Goal: Transaction & Acquisition: Download file/media

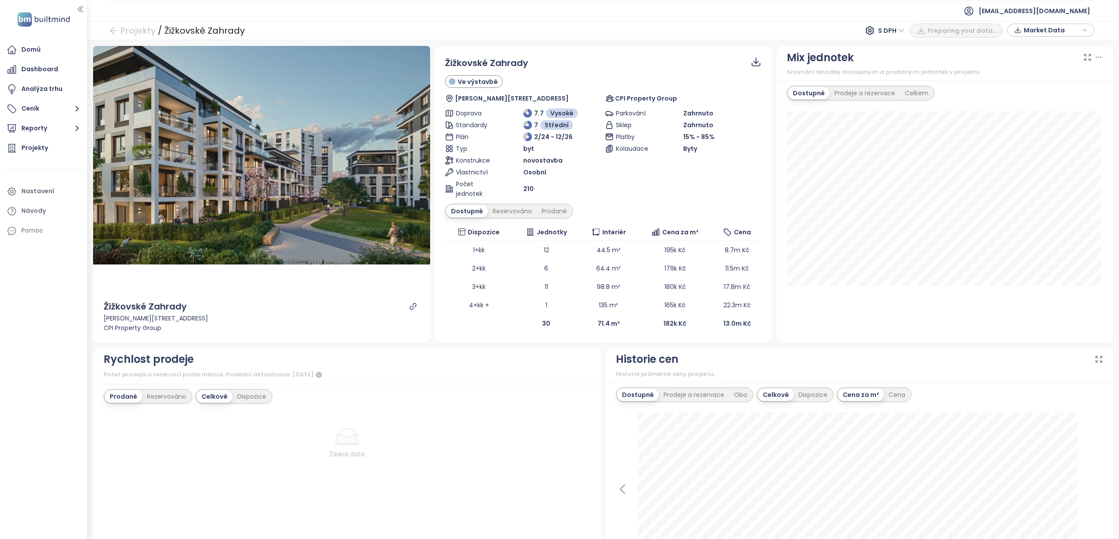
click at [1032, 33] on span "Market Data" at bounding box center [1051, 30] width 56 height 13
click at [1032, 130] on span "Stáhnout" at bounding box center [1040, 127] width 31 height 10
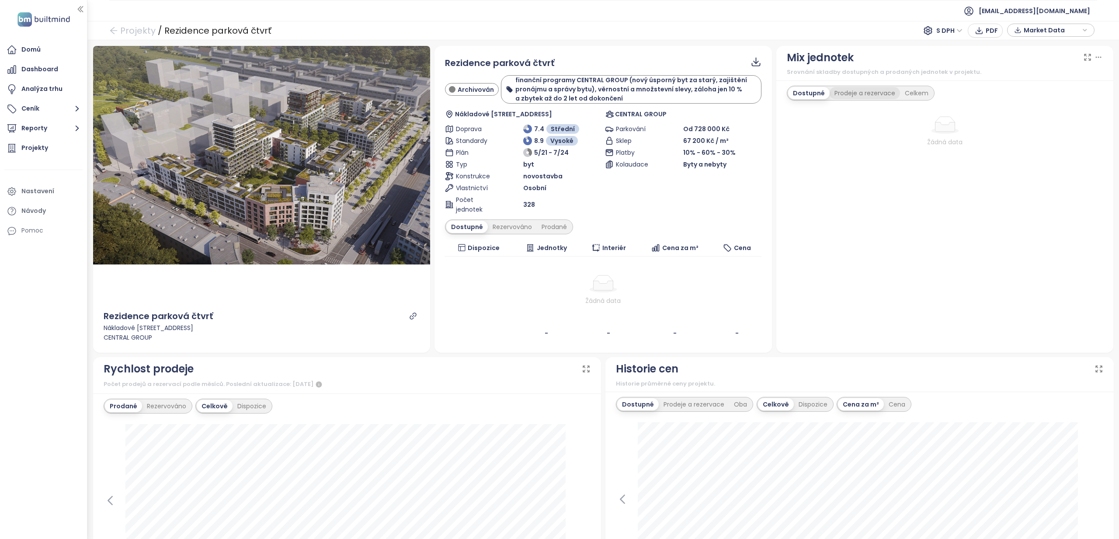
click at [857, 93] on div "Prodeje a rezervace" at bounding box center [864, 93] width 70 height 12
click at [906, 91] on div "Celkem" at bounding box center [917, 93] width 33 height 12
click at [1053, 31] on span "Market Data" at bounding box center [1051, 30] width 56 height 13
click at [1048, 125] on span "Stáhnout" at bounding box center [1040, 127] width 31 height 10
click at [569, 232] on div "Dostupné Rezervováno Prodané" at bounding box center [603, 226] width 316 height 15
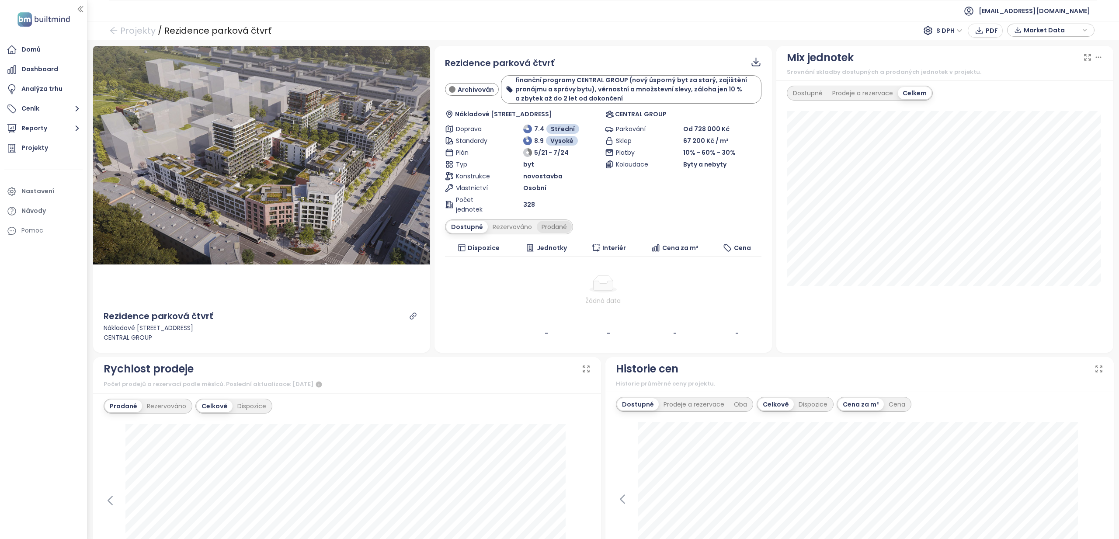
click at [547, 226] on div "Prodané" at bounding box center [554, 227] width 35 height 12
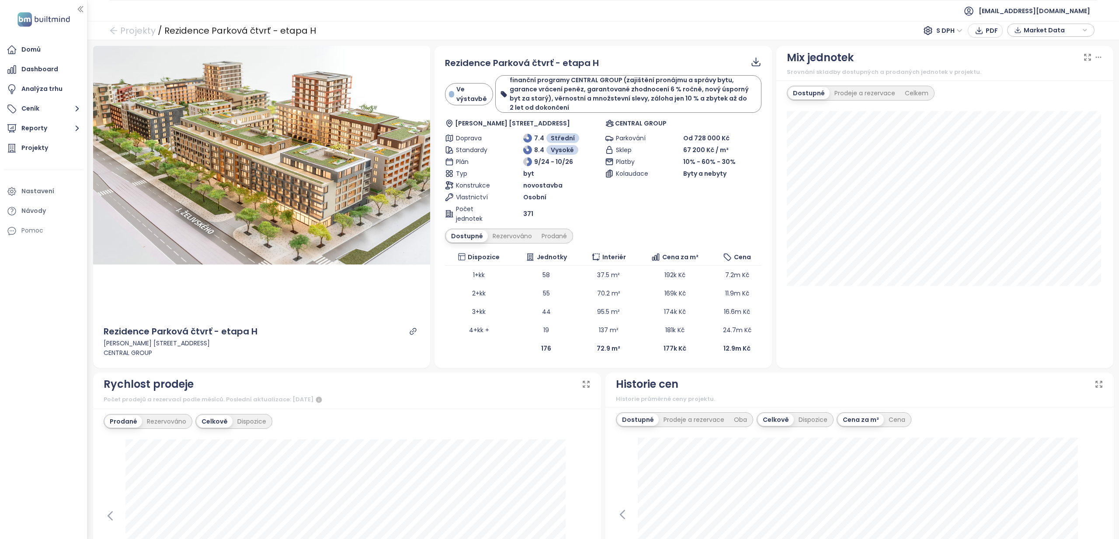
click at [1041, 35] on span "Market Data" at bounding box center [1051, 30] width 56 height 13
click at [1040, 125] on span "Stáhnout" at bounding box center [1040, 127] width 31 height 10
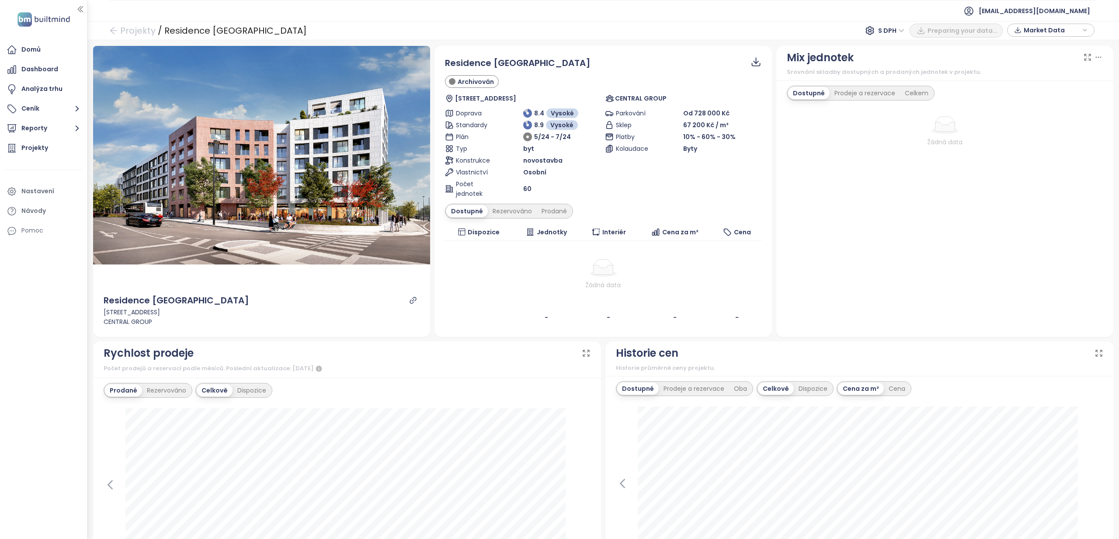
click at [1050, 25] on span "Market Data" at bounding box center [1051, 30] width 56 height 13
click at [1056, 125] on button "Stáhnout" at bounding box center [1051, 127] width 78 height 14
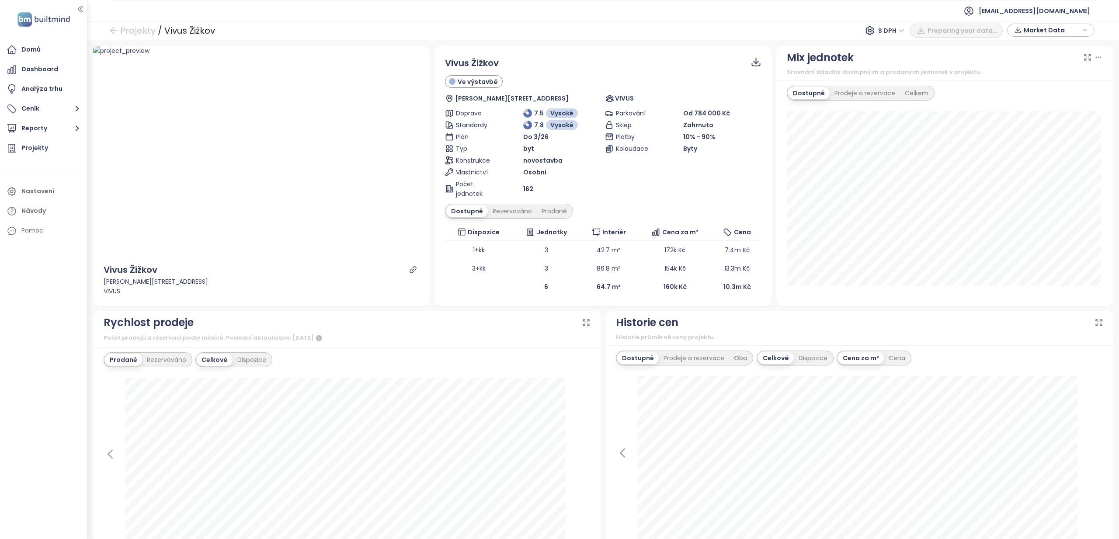
click at [1053, 28] on span "Market Data" at bounding box center [1051, 30] width 56 height 13
click at [1031, 126] on span "Stáhnout" at bounding box center [1040, 127] width 31 height 10
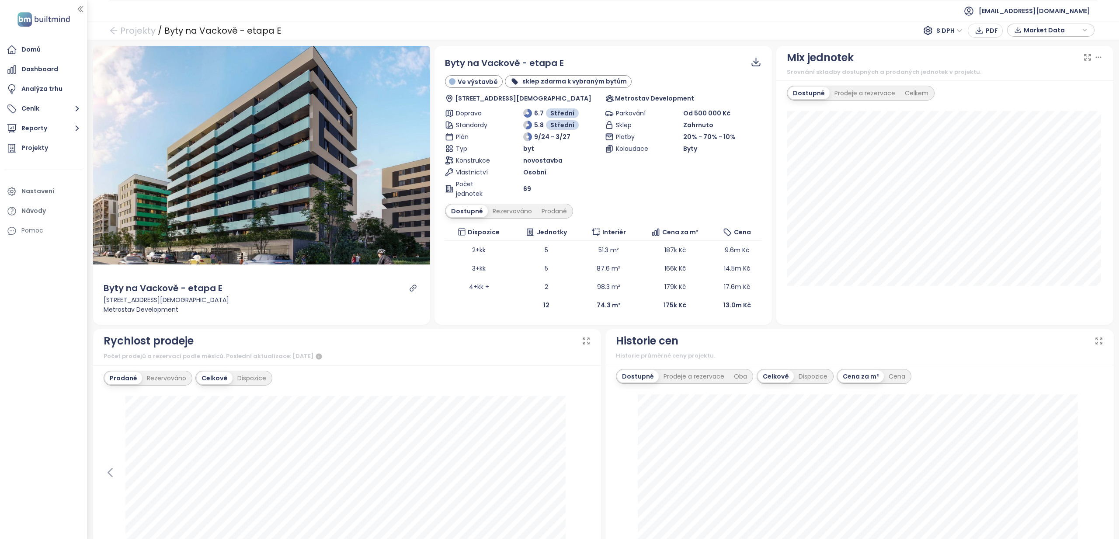
click at [1040, 30] on span "Market Data" at bounding box center [1051, 30] width 56 height 13
click at [1037, 128] on span "Stáhnout" at bounding box center [1040, 127] width 31 height 10
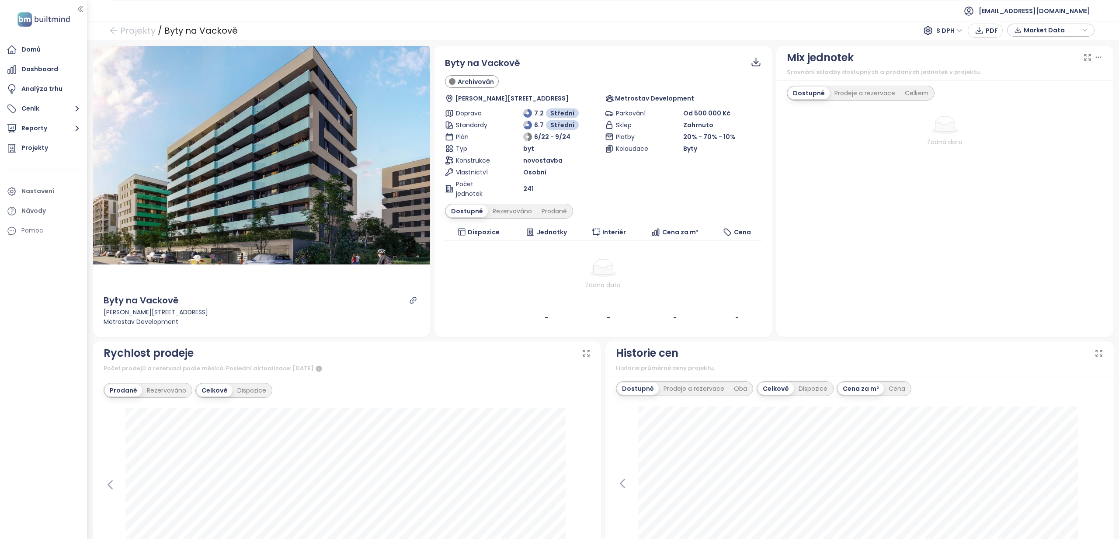
click at [1040, 31] on span "Market Data" at bounding box center [1051, 30] width 56 height 13
click at [1047, 126] on span "Stáhnout" at bounding box center [1040, 127] width 31 height 10
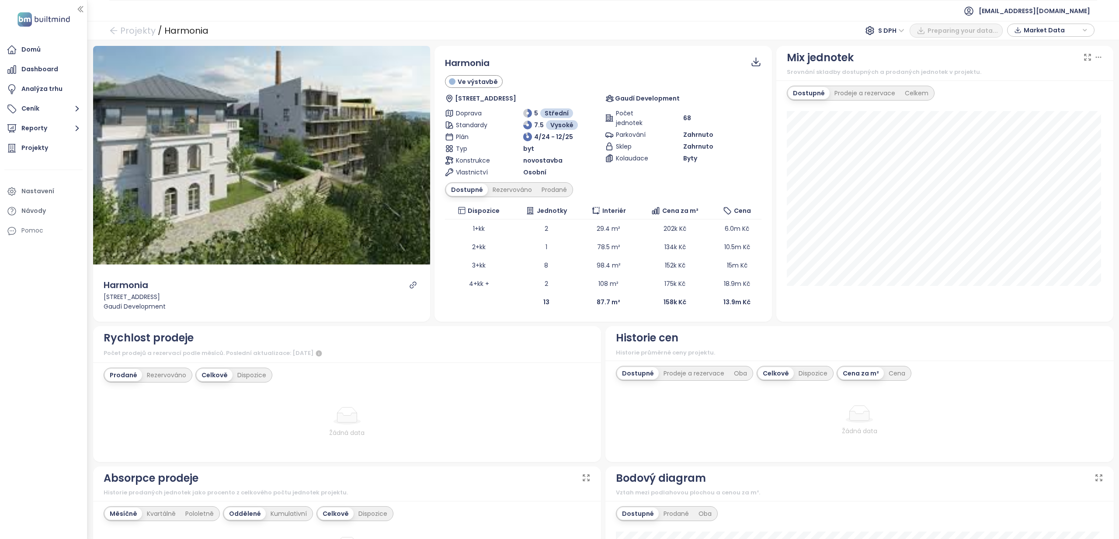
click at [1044, 32] on span "Market Data" at bounding box center [1051, 30] width 56 height 13
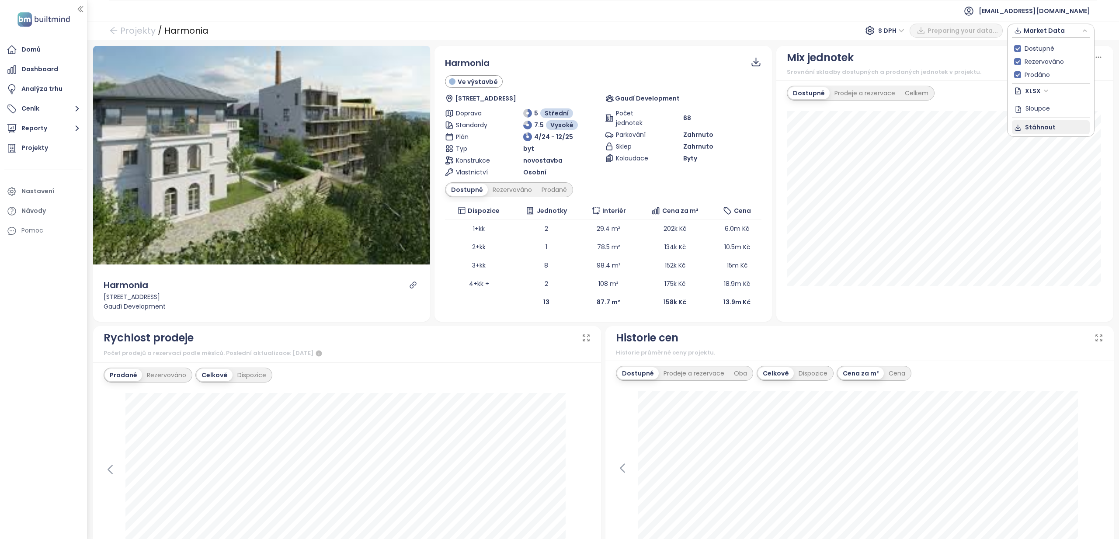
click at [1041, 127] on span "Stáhnout" at bounding box center [1040, 127] width 31 height 10
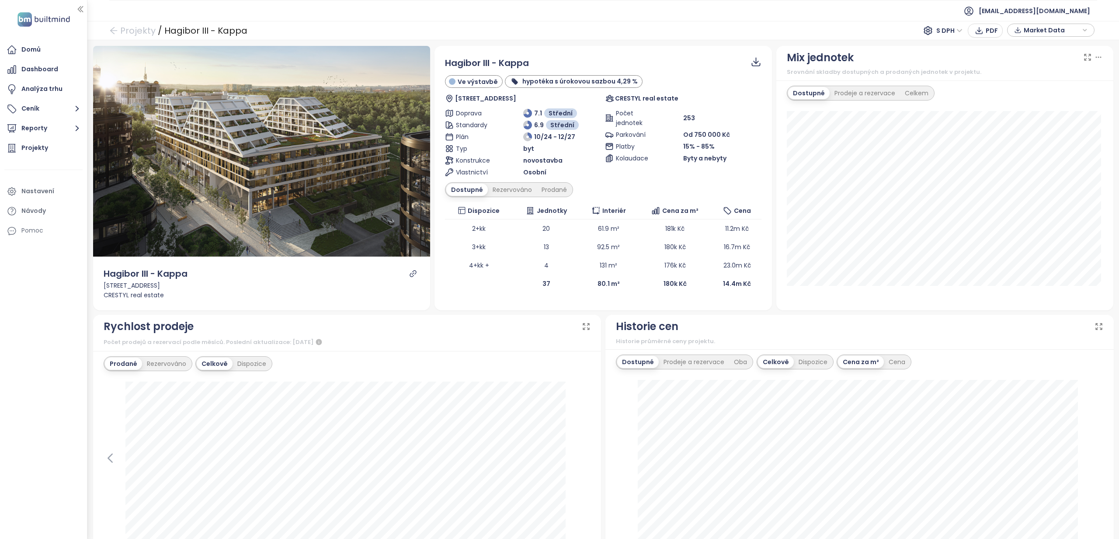
click at [1045, 32] on span "Market Data" at bounding box center [1051, 30] width 56 height 13
click at [1054, 128] on button "Stáhnout" at bounding box center [1051, 127] width 78 height 14
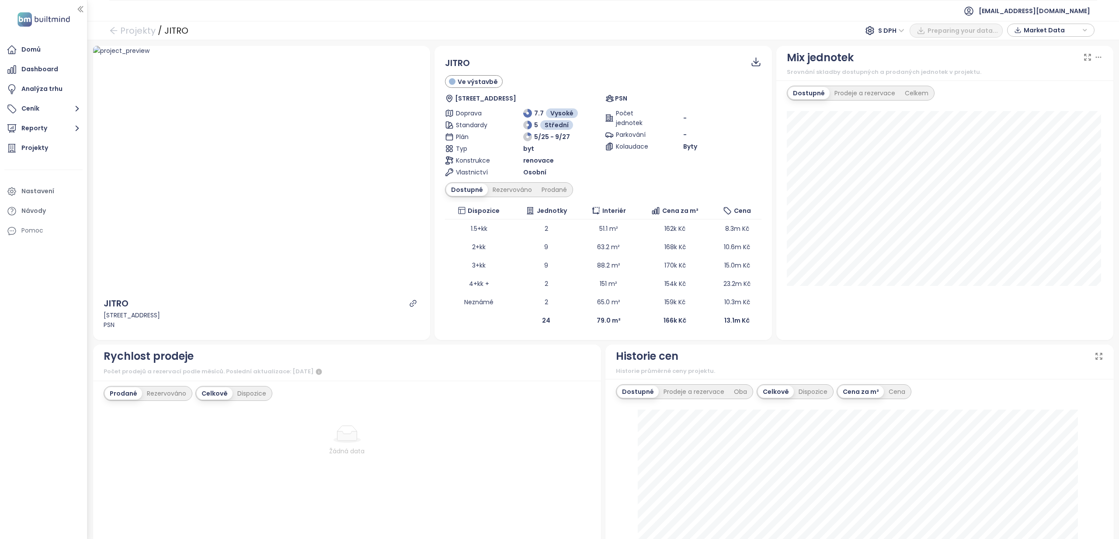
click at [1048, 31] on span "Market Data" at bounding box center [1051, 30] width 56 height 13
click at [1050, 128] on span "Stáhnout" at bounding box center [1040, 127] width 31 height 10
